Goal: Download file/media

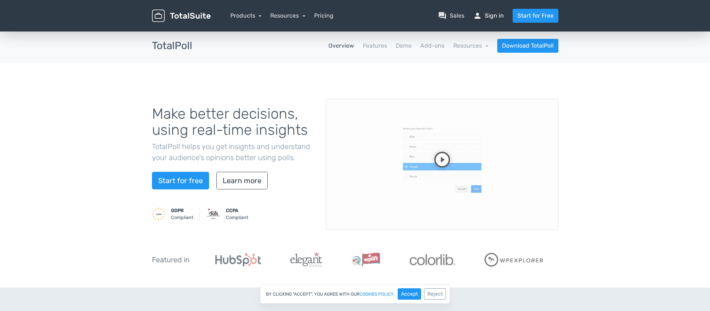
click at [491, 12] on link "person Sign in" at bounding box center [488, 15] width 31 height 9
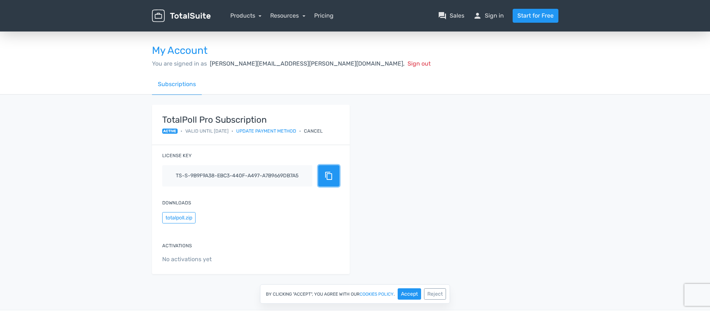
click at [326, 178] on span "content_copy" at bounding box center [329, 175] width 9 height 9
click at [167, 214] on button "totalpoll.zip" at bounding box center [178, 217] width 33 height 11
